Goal: Check status: Check status

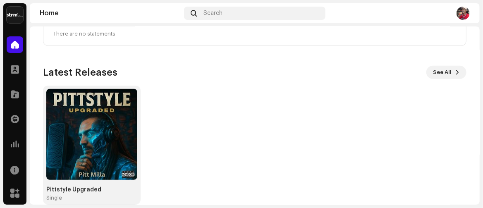
scroll to position [200, 0]
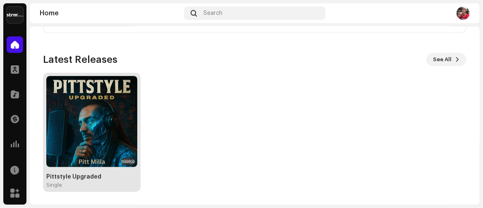
click at [84, 130] on img at bounding box center [91, 121] width 91 height 91
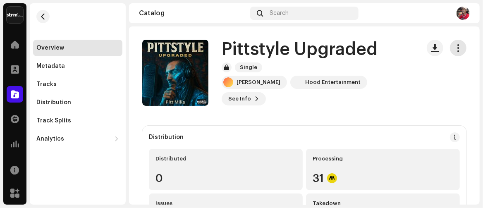
click at [457, 45] on span "button" at bounding box center [459, 48] width 8 height 7
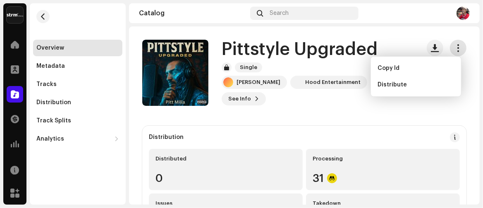
click at [457, 45] on span "button" at bounding box center [459, 48] width 8 height 7
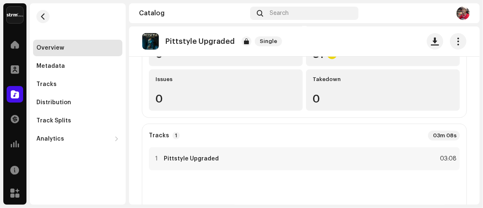
scroll to position [166, 0]
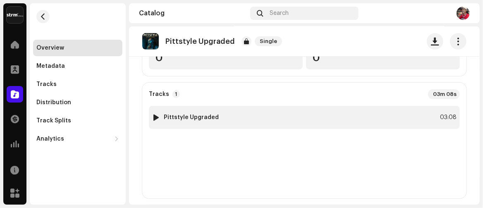
drag, startPoint x: 171, startPoint y: 118, endPoint x: 162, endPoint y: 120, distance: 9.3
click at [162, 120] on div "1 Pittstyle Upgraded" at bounding box center [185, 117] width 67 height 8
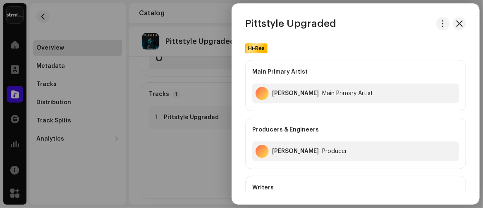
scroll to position [0, 0]
click at [458, 20] on span "button" at bounding box center [460, 23] width 7 height 7
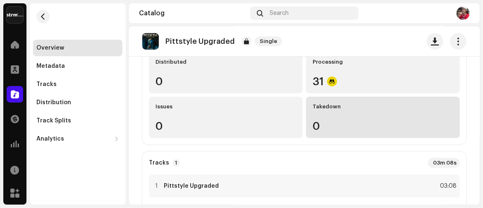
scroll to position [83, 0]
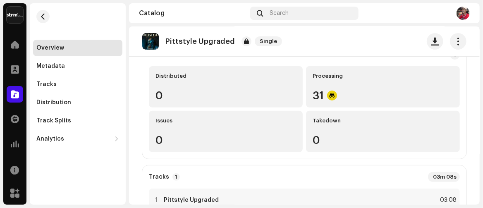
click at [326, 89] on re-o-release-hero "Pittstyle Upgraded Single Pittstyle Upgraded Single Pitt [PERSON_NAME] Entertai…" at bounding box center [304, 59] width 351 height 66
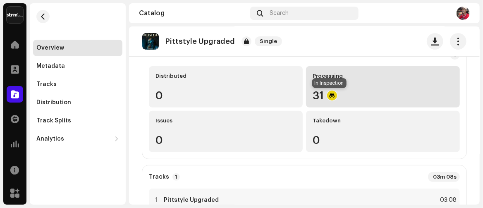
click at [333, 95] on div at bounding box center [332, 96] width 10 height 10
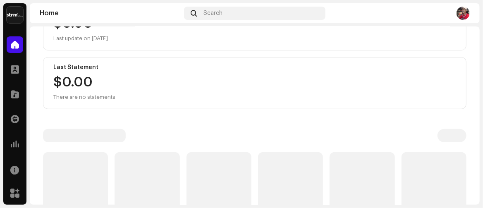
scroll to position [203, 0]
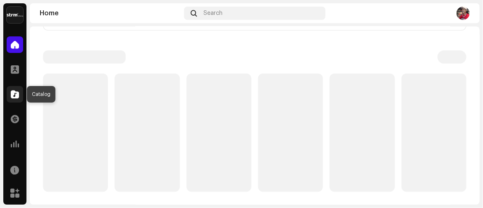
click at [15, 99] on div at bounding box center [15, 94] width 17 height 17
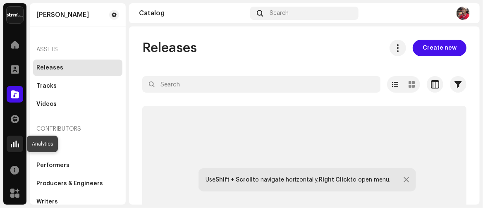
click at [17, 147] on span at bounding box center [15, 144] width 8 height 7
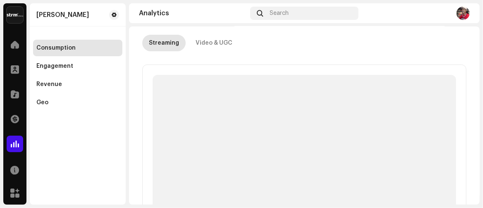
scroll to position [83, 0]
